Goal: Task Accomplishment & Management: Use online tool/utility

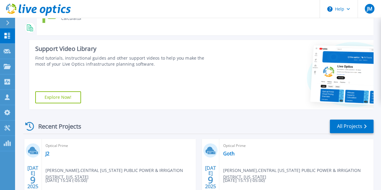
scroll to position [60, 0]
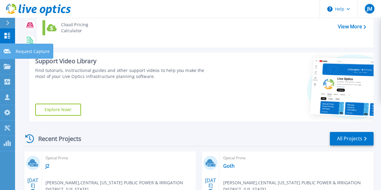
click at [19, 52] on p "Request Capture" at bounding box center [33, 52] width 34 height 16
